Goal: Check status

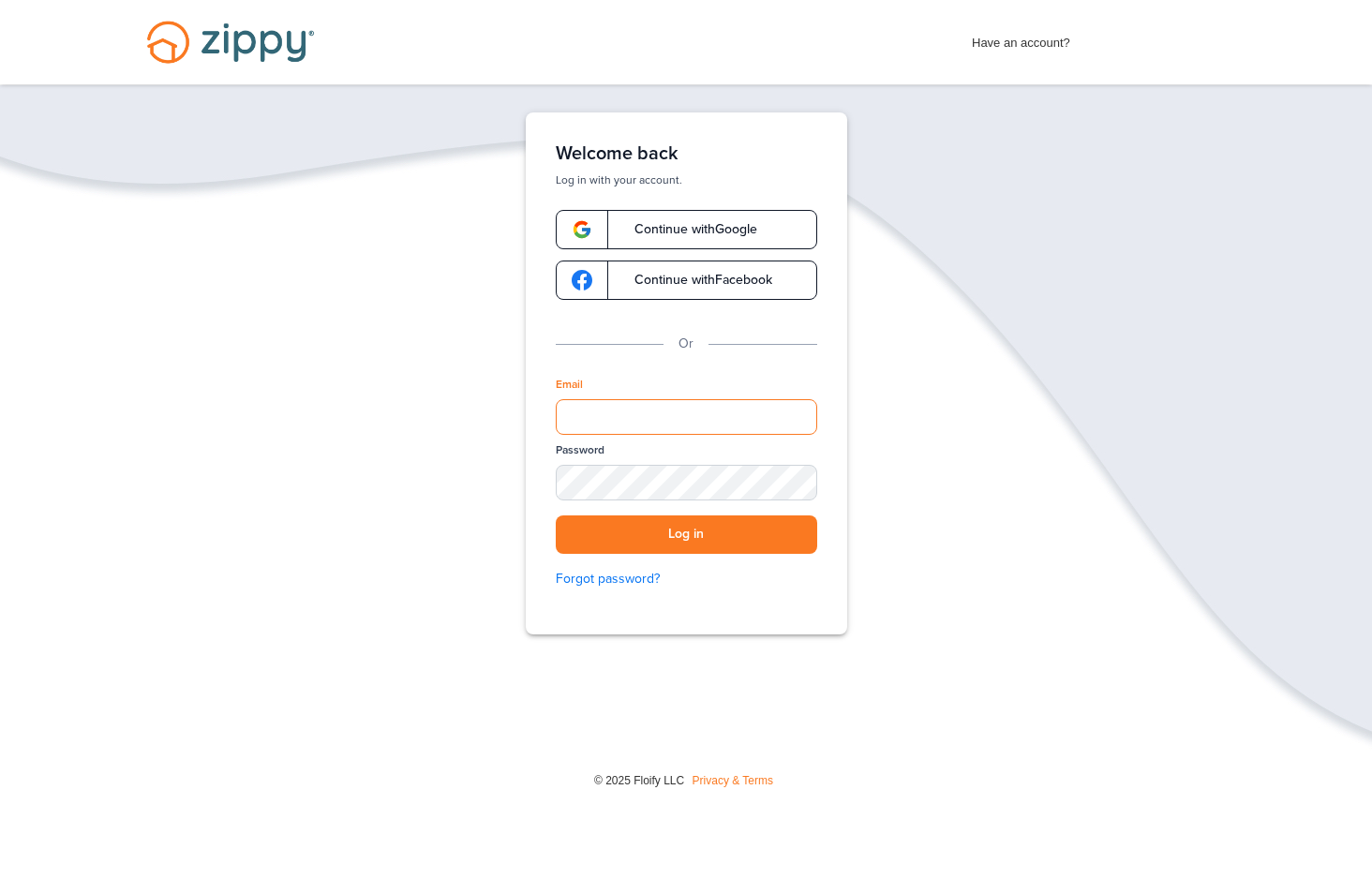
type input "**********"
click at [686, 534] on button "Log in" at bounding box center [686, 534] width 262 height 38
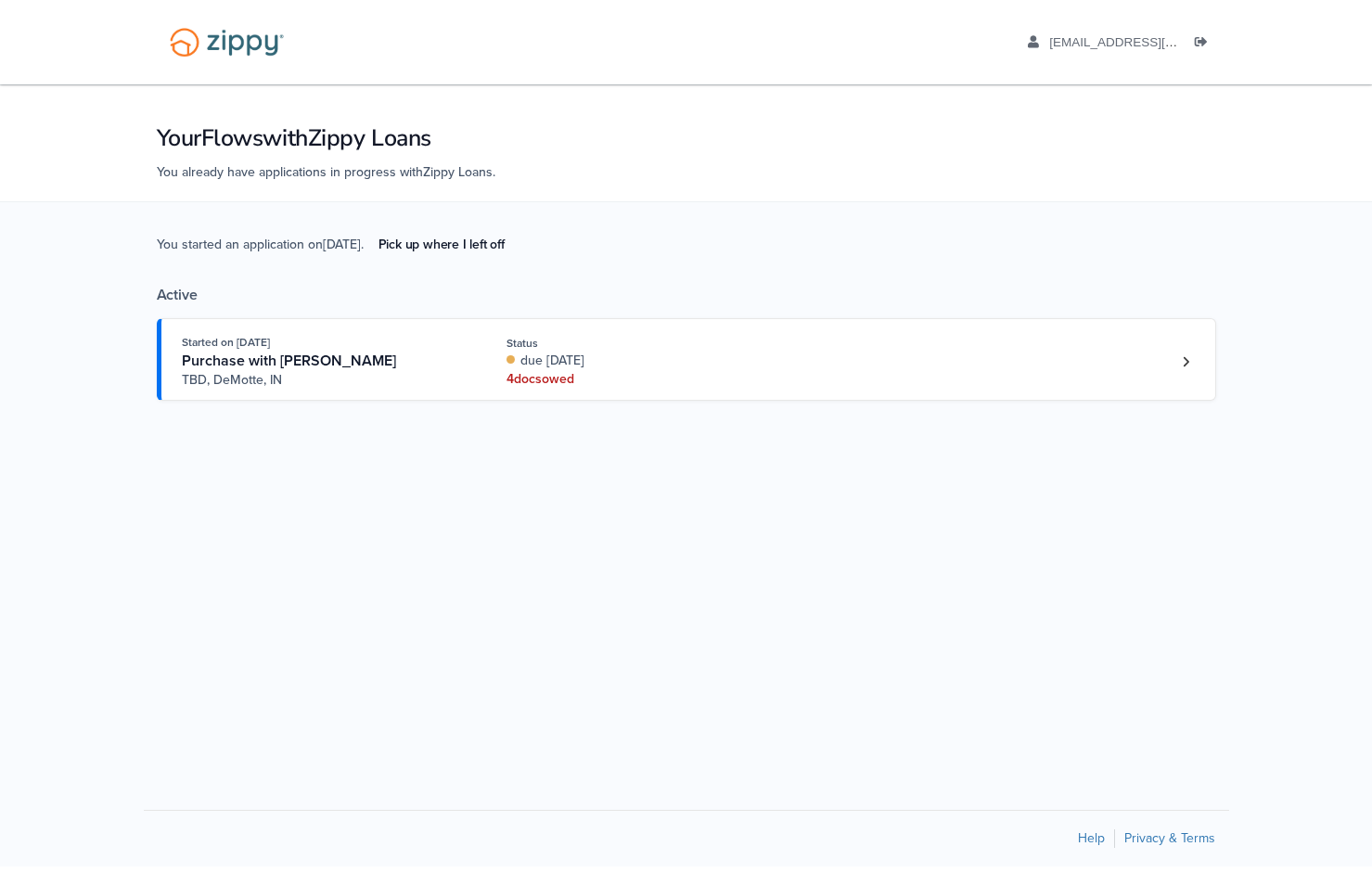
click at [418, 353] on div "Purchase with [PERSON_NAME]" at bounding box center [323, 361] width 283 height 19
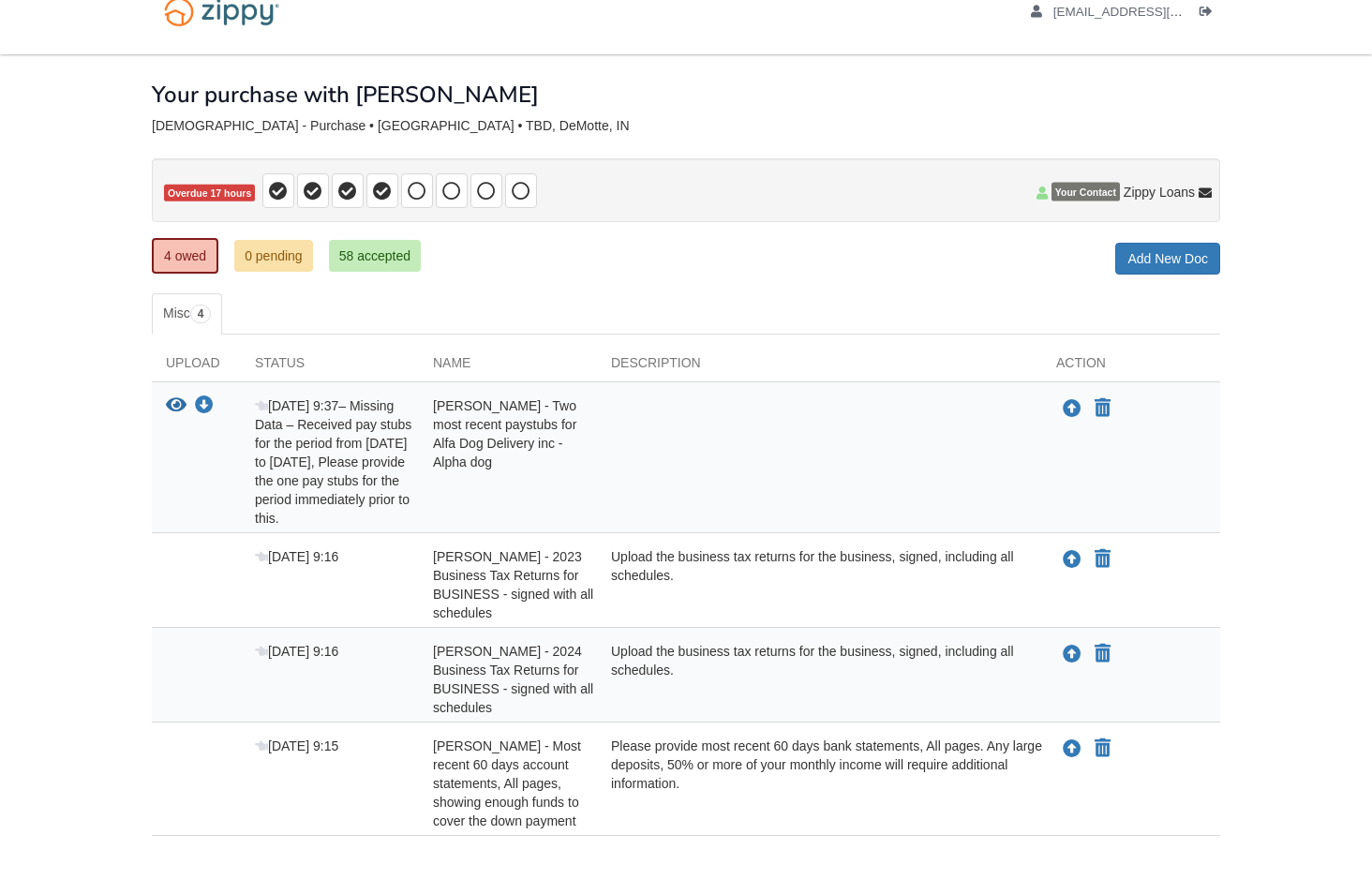
scroll to position [123, 0]
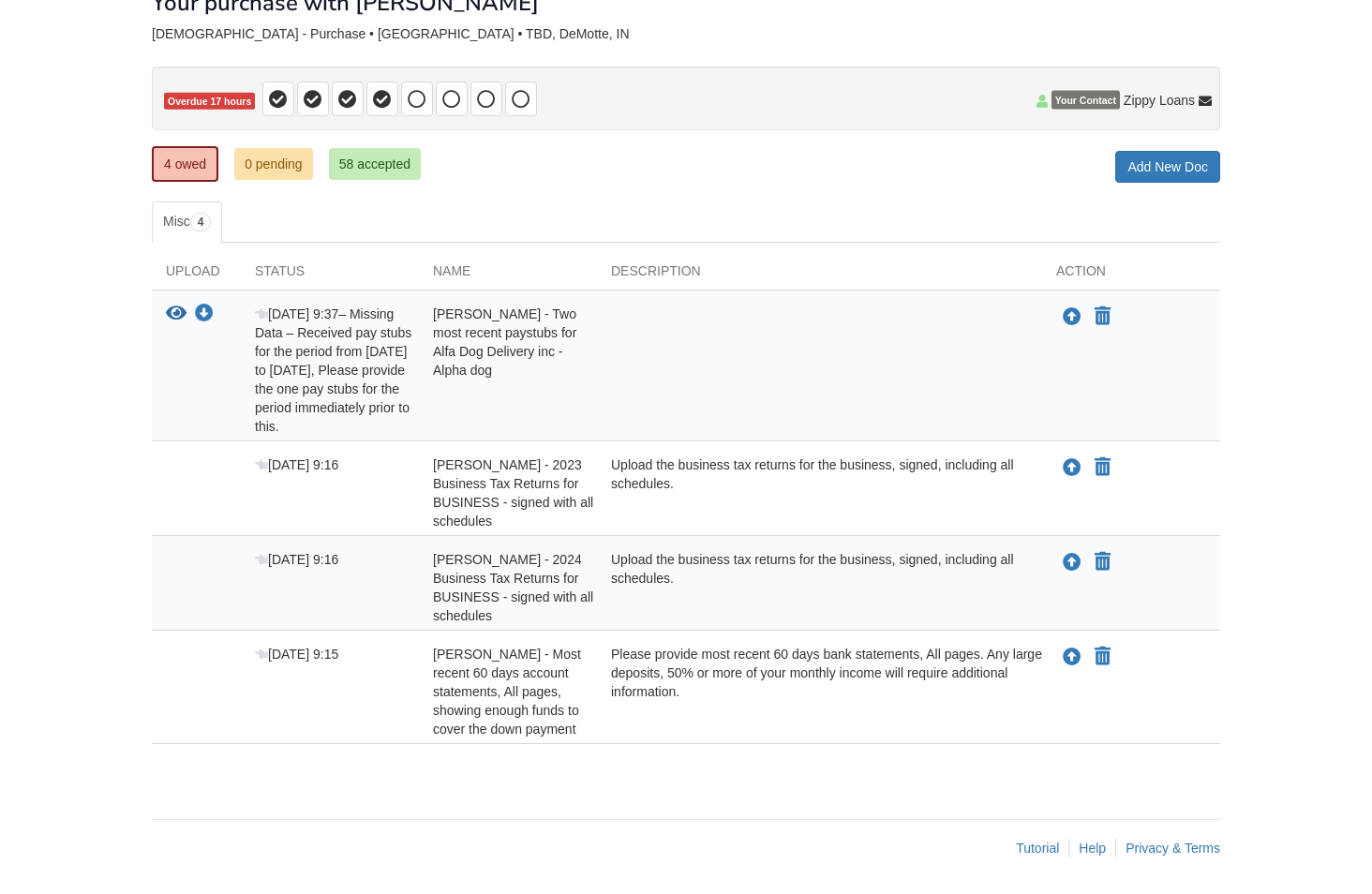
click at [373, 168] on link "58 accepted" at bounding box center [375, 164] width 92 height 31
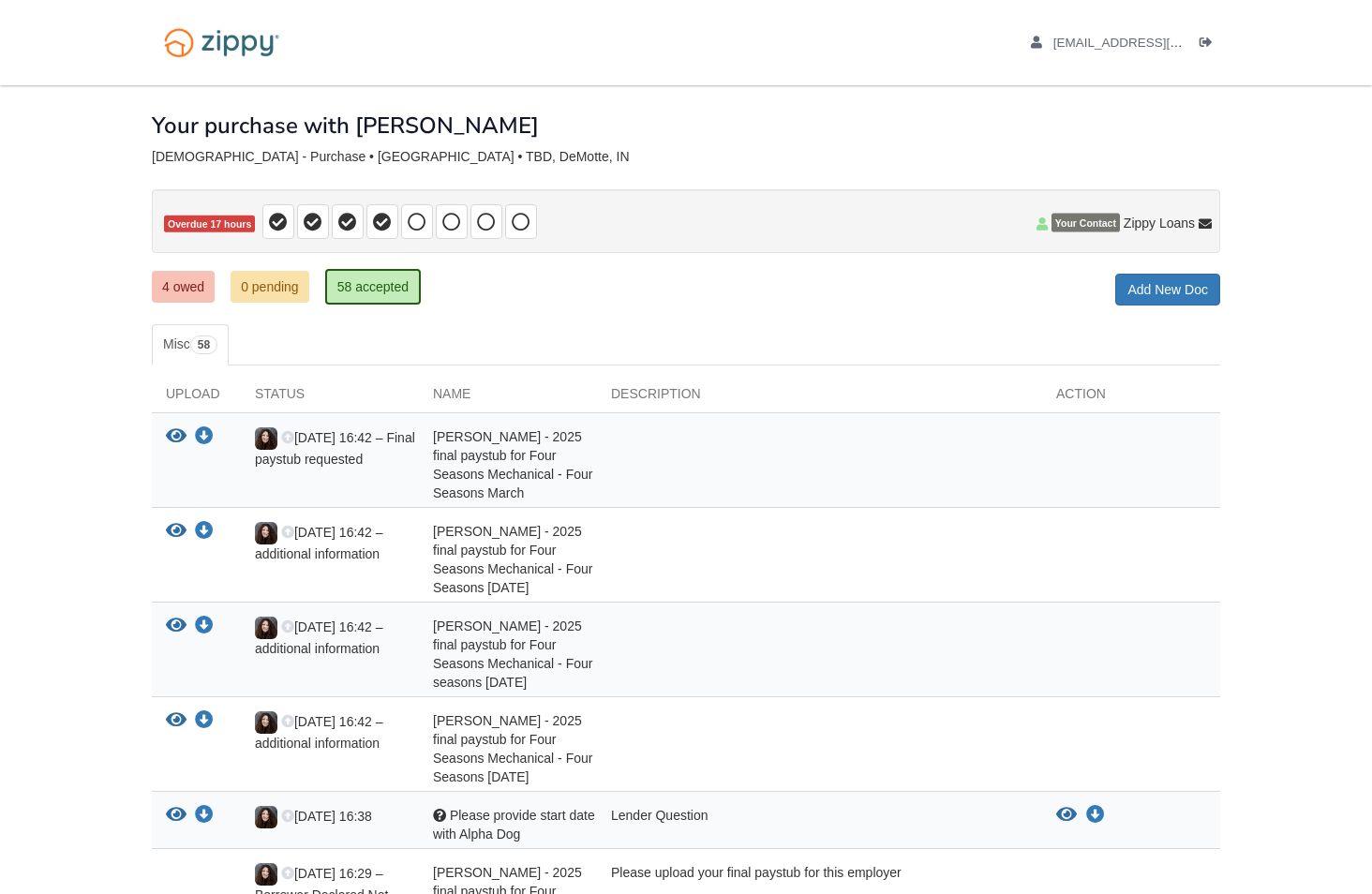
click at [832, 136] on div "Your purchase with Joseph" at bounding box center [686, 112] width 1069 height 53
